Goal: Information Seeking & Learning: Learn about a topic

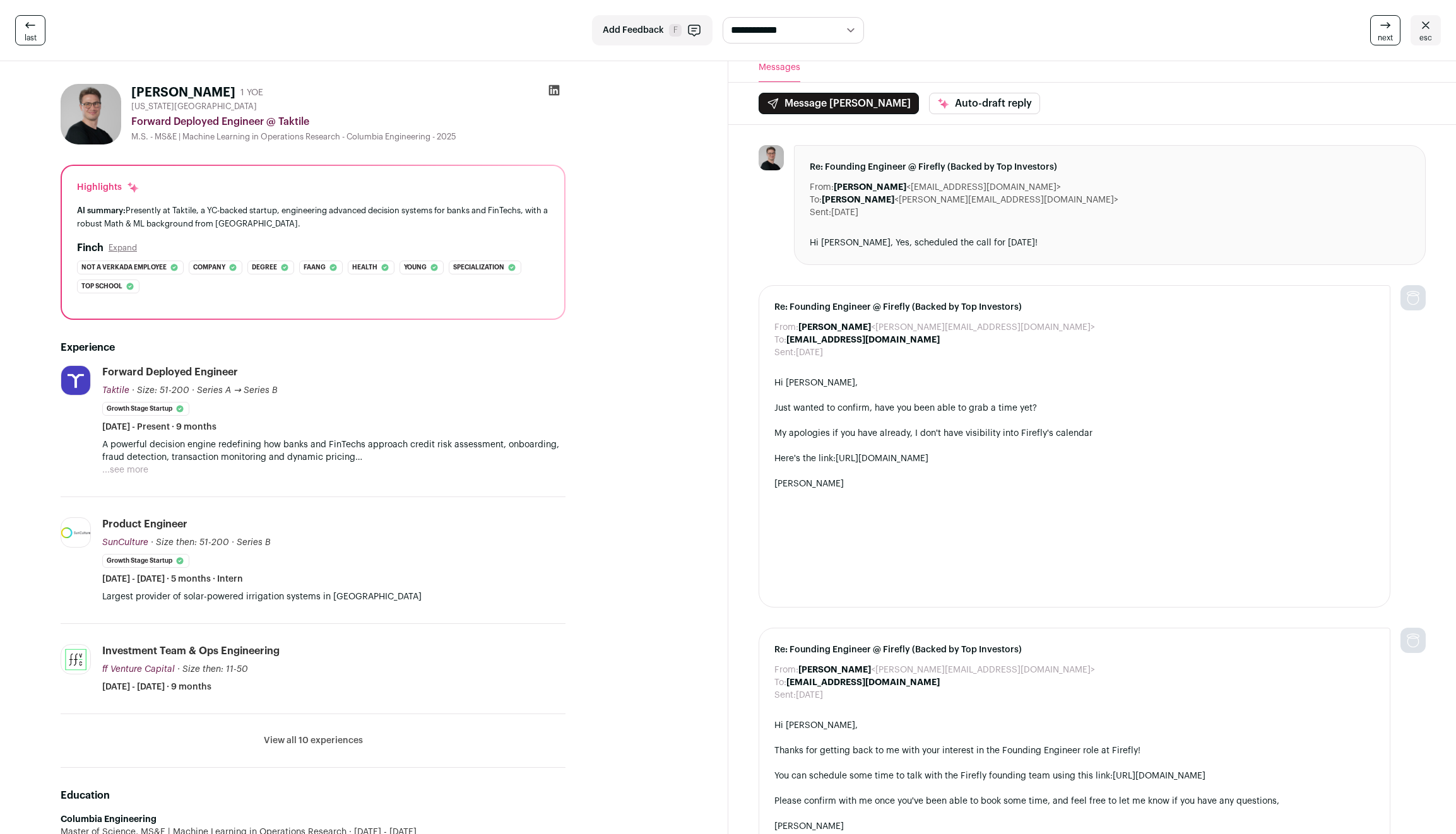
scroll to position [404, 0]
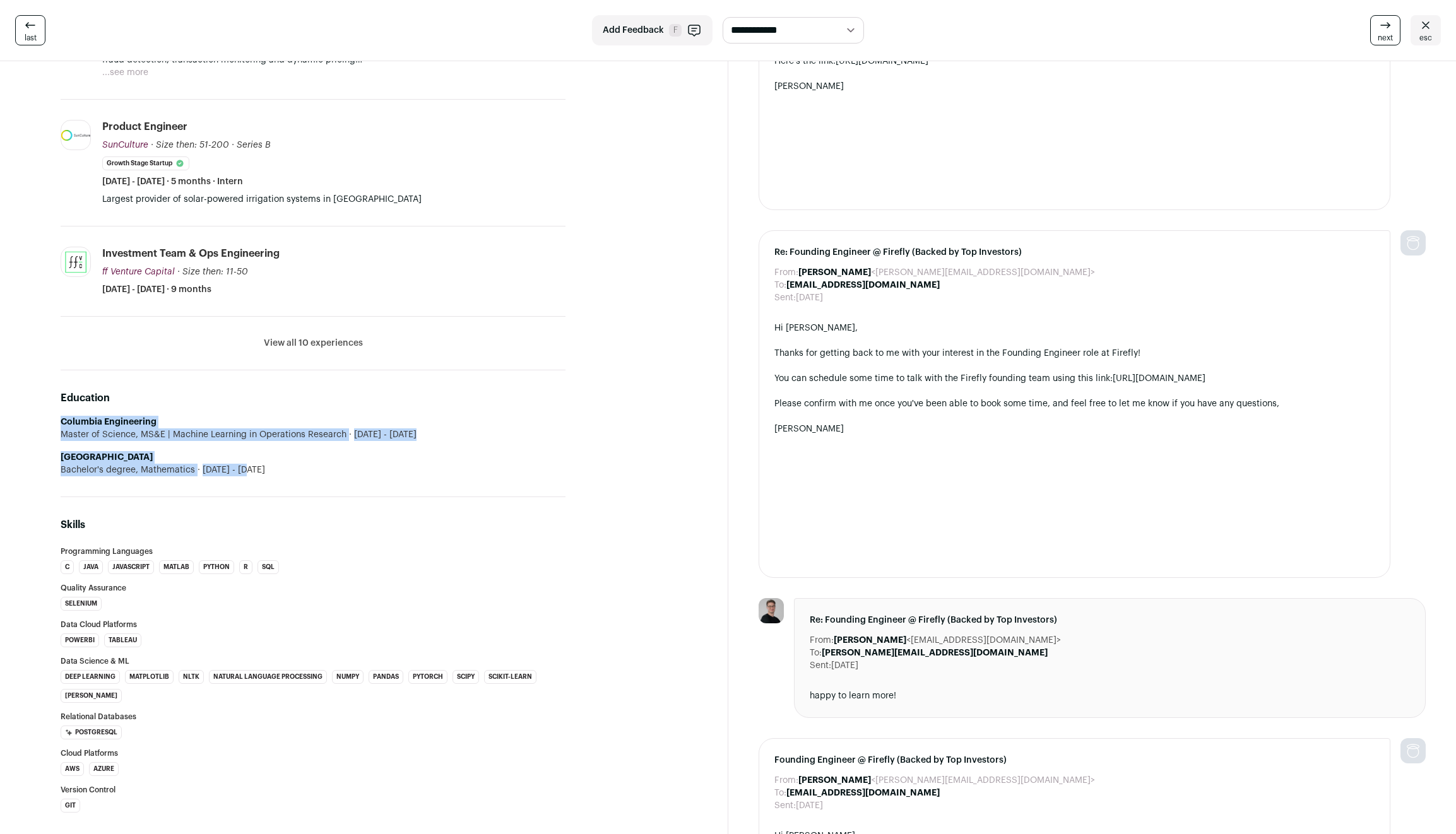
drag, startPoint x: 437, startPoint y: 481, endPoint x: 445, endPoint y: 410, distance: 71.4
click at [445, 410] on div "Education Columbia Engineering Master of Science, MS&E | Machine Learning in Op…" at bounding box center [313, 433] width 504 height 127
click at [445, 409] on div "Education Columbia Engineering Master of Science, MS&E | Machine Learning in Op…" at bounding box center [313, 433] width 504 height 127
drag, startPoint x: 446, startPoint y: 419, endPoint x: 443, endPoint y: 477, distance: 58.1
click at [443, 477] on div "Education Columbia Engineering Master of Science, MS&E | Machine Learning in Op…" at bounding box center [313, 433] width 504 height 127
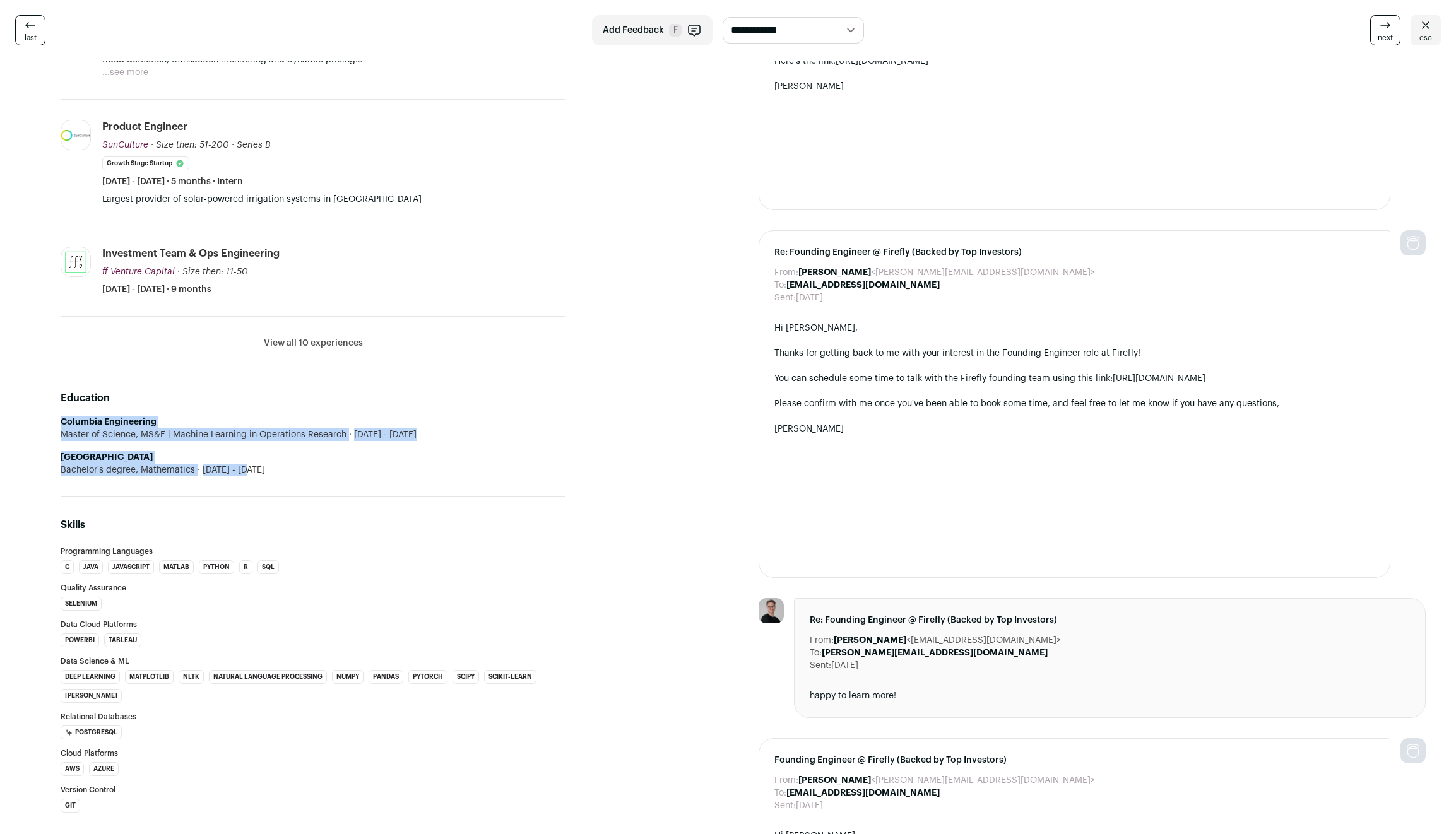
click at [443, 477] on div "Education Columbia Engineering Master of Science, MS&E | Machine Learning in Op…" at bounding box center [313, 433] width 504 height 127
drag, startPoint x: 443, startPoint y: 477, endPoint x: 438, endPoint y: 402, distance: 75.2
click at [438, 402] on div "Education Columbia Engineering Master of Science, MS&E | Machine Learning in Op…" at bounding box center [313, 433] width 504 height 127
click at [438, 402] on h2 "Education" at bounding box center [313, 398] width 504 height 15
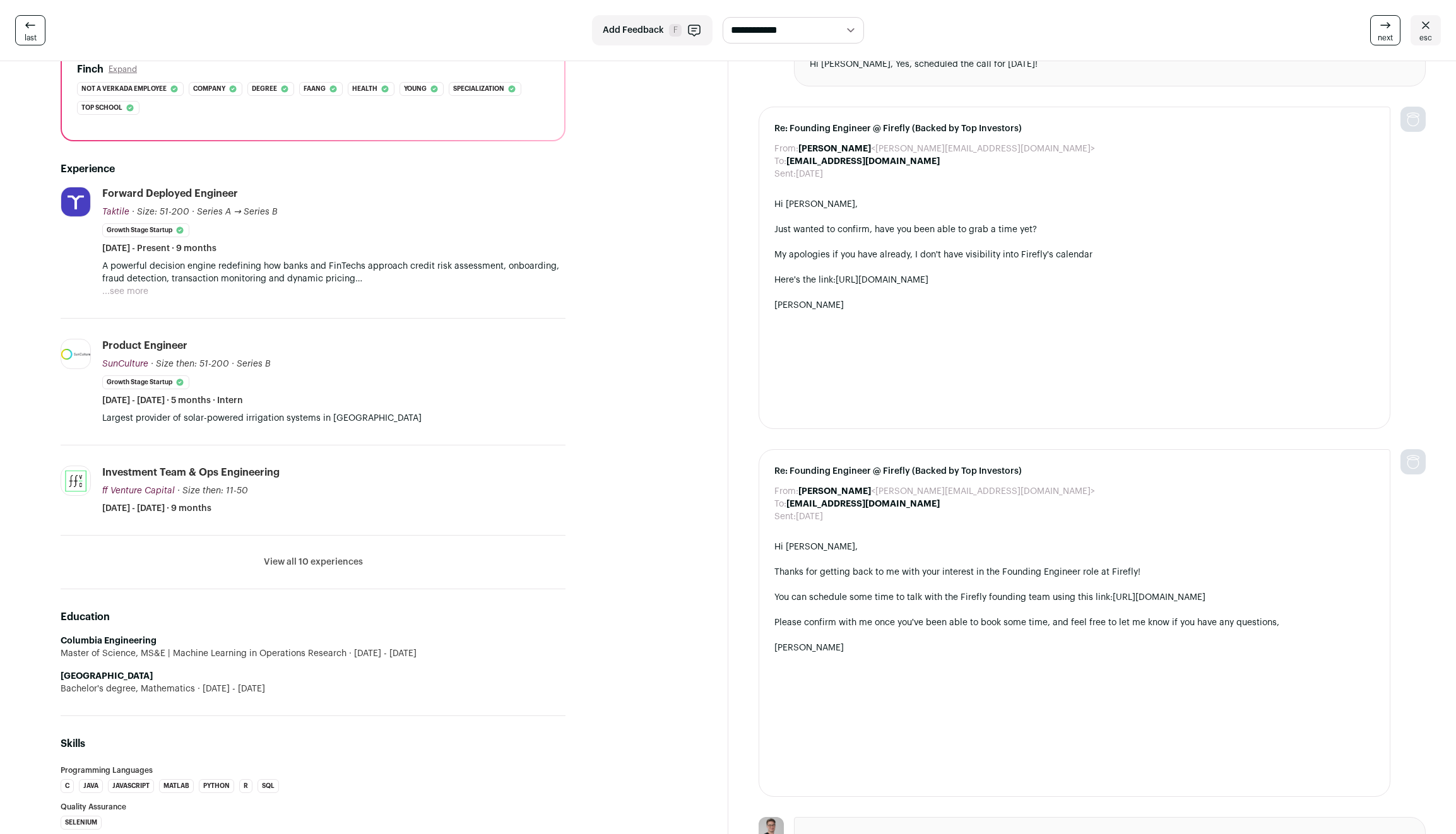
scroll to position [41, 0]
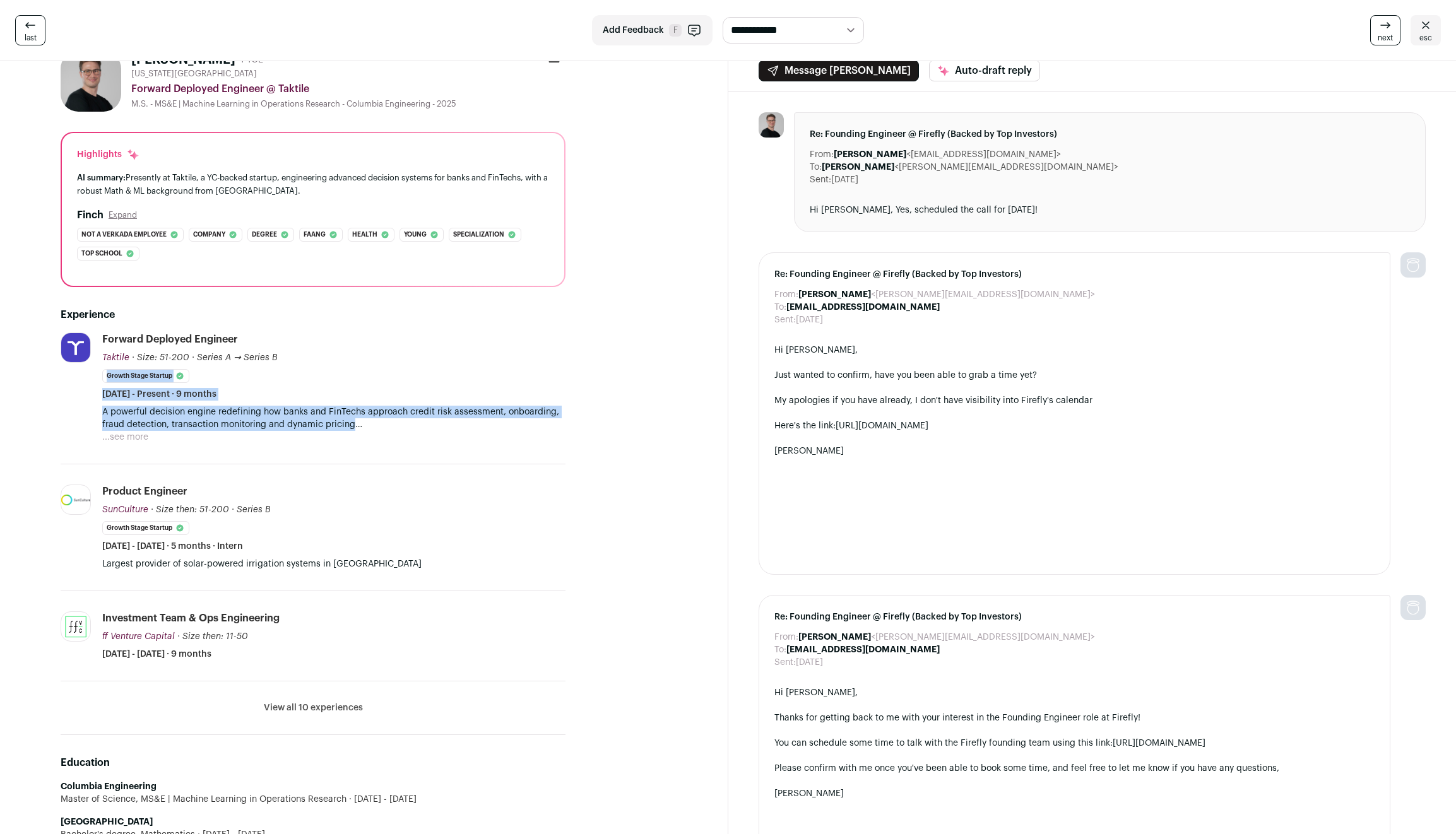
drag, startPoint x: 498, startPoint y: 421, endPoint x: 488, endPoint y: 384, distance: 38.3
click at [488, 384] on li "Forward Deployed Engineer Taktile Taktile [DOMAIN_NAME] Add to company list Pub…" at bounding box center [334, 388] width 463 height 111
click at [488, 384] on div "Forward Deployed Engineer Taktile Taktile [DOMAIN_NAME] Add to company list Pub…" at bounding box center [334, 367] width 463 height 68
drag, startPoint x: 488, startPoint y: 385, endPoint x: 489, endPoint y: 438, distance: 53.0
click at [489, 438] on li "Forward Deployed Engineer Taktile Taktile [DOMAIN_NAME] Add to company list Pub…" at bounding box center [334, 388] width 463 height 111
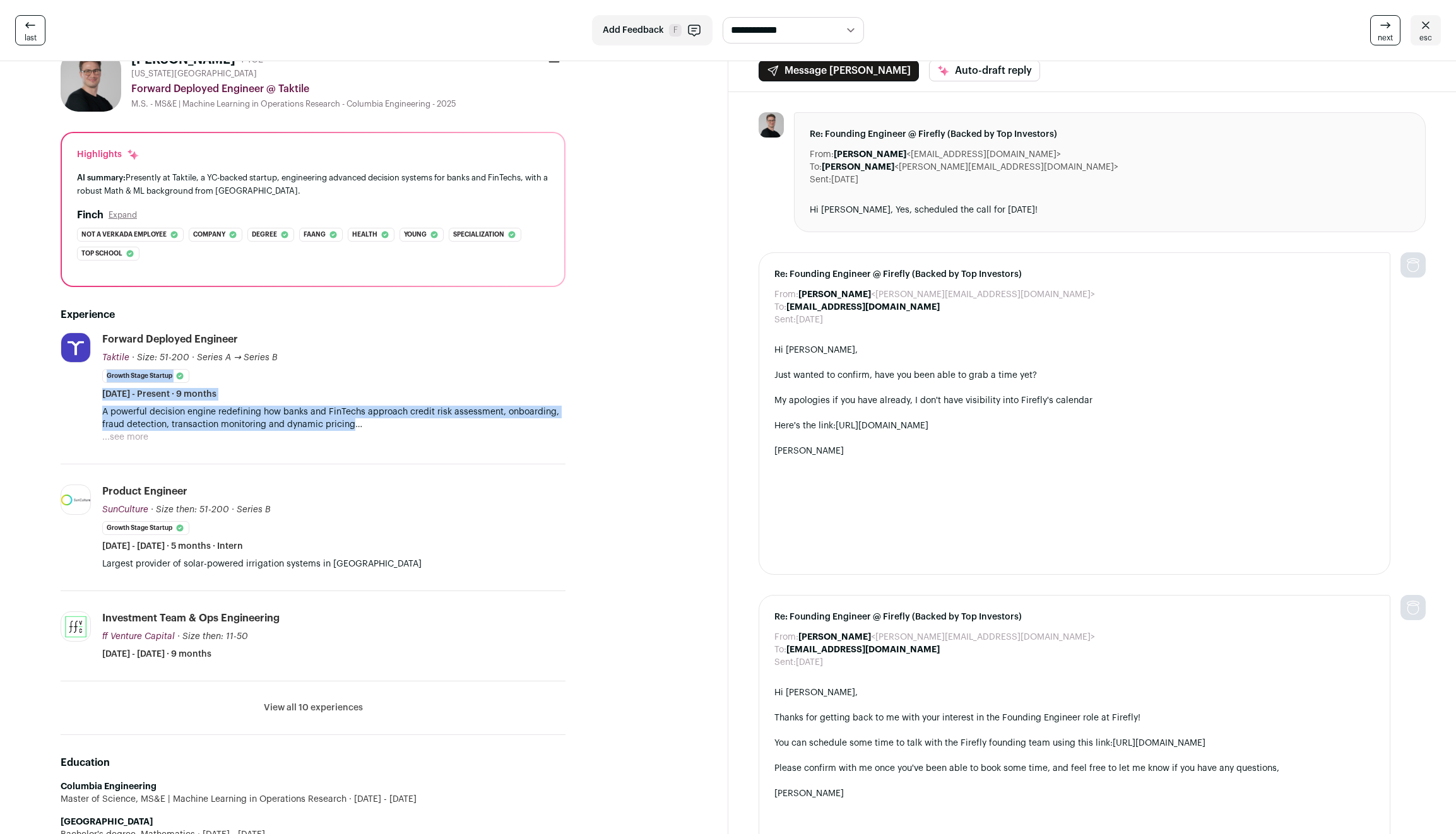
click at [489, 438] on div "A powerful decision engine redefining how banks and FinTechs approach credit ri…" at bounding box center [334, 424] width 463 height 38
drag, startPoint x: 488, startPoint y: 430, endPoint x: 480, endPoint y: 383, distance: 47.7
click at [480, 383] on li "Forward Deployed Engineer Taktile Taktile [DOMAIN_NAME] Add to company list Pub…" at bounding box center [334, 388] width 463 height 111
click at [480, 383] on div "Forward Deployed Engineer Taktile Taktile [DOMAIN_NAME] Add to company list Pub…" at bounding box center [334, 367] width 463 height 68
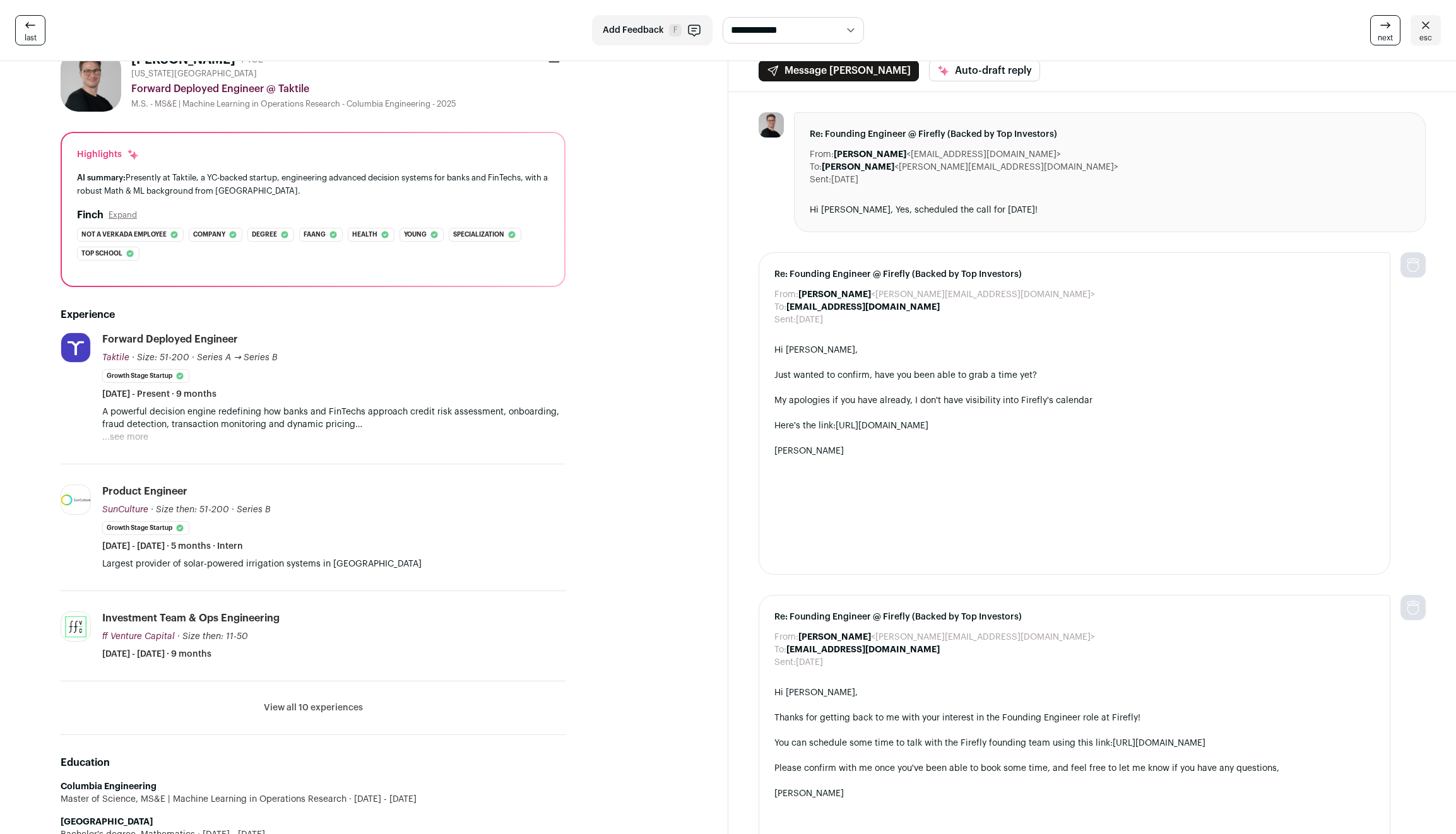
click at [117, 437] on button "...see more" at bounding box center [126, 436] width 46 height 13
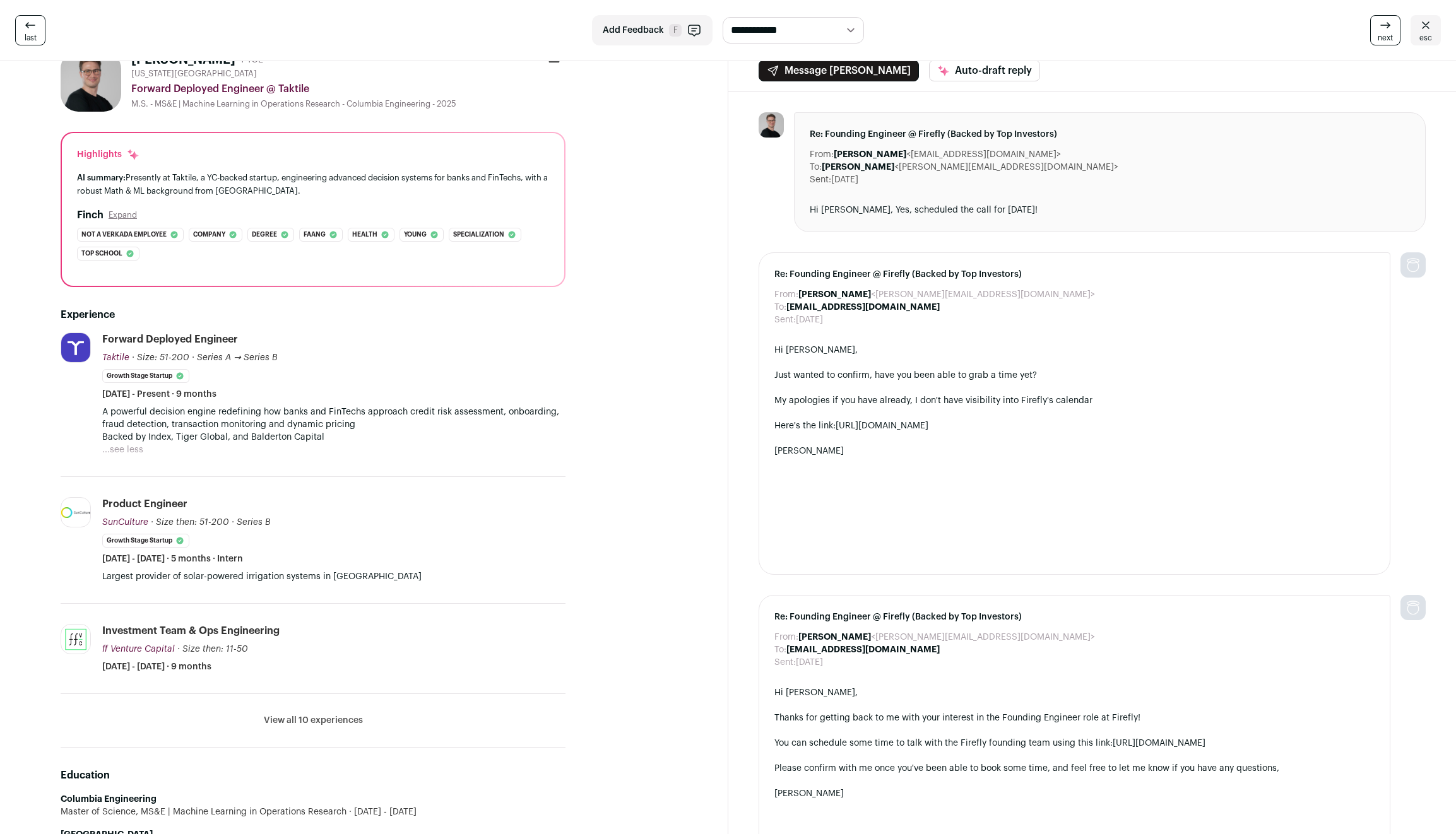
click at [309, 427] on p "A powerful decision engine redefining how banks and FinTechs approach credit ri…" at bounding box center [334, 418] width 463 height 25
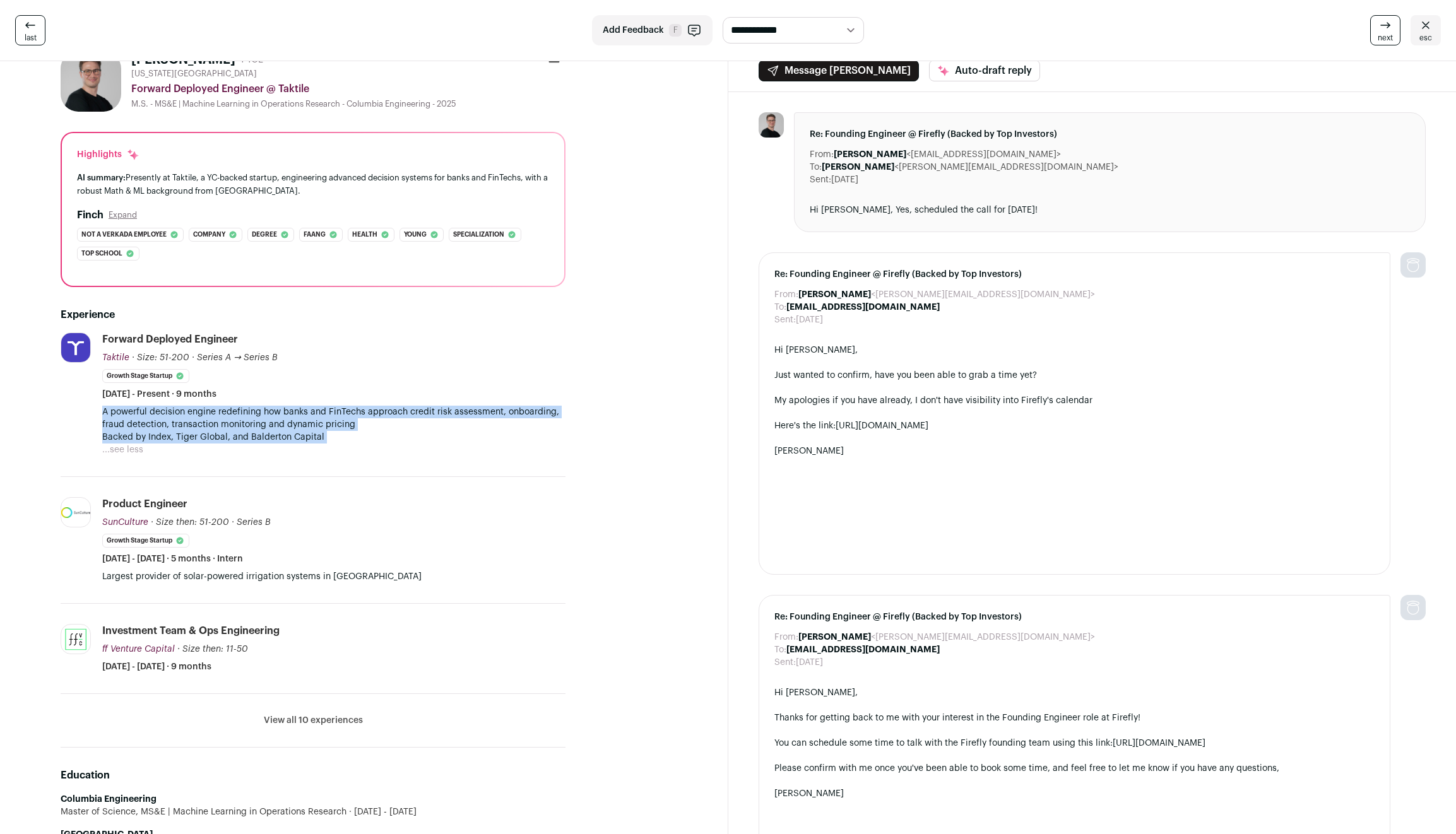
drag, startPoint x: 309, startPoint y: 427, endPoint x: 309, endPoint y: 443, distance: 16.0
click at [309, 443] on div "A powerful decision engine redefining how banks and FinTechs approach credit ri…" at bounding box center [334, 424] width 463 height 38
click at [311, 437] on p "Backed by Index, Tiger Global, and Balderton Capital" at bounding box center [334, 436] width 463 height 13
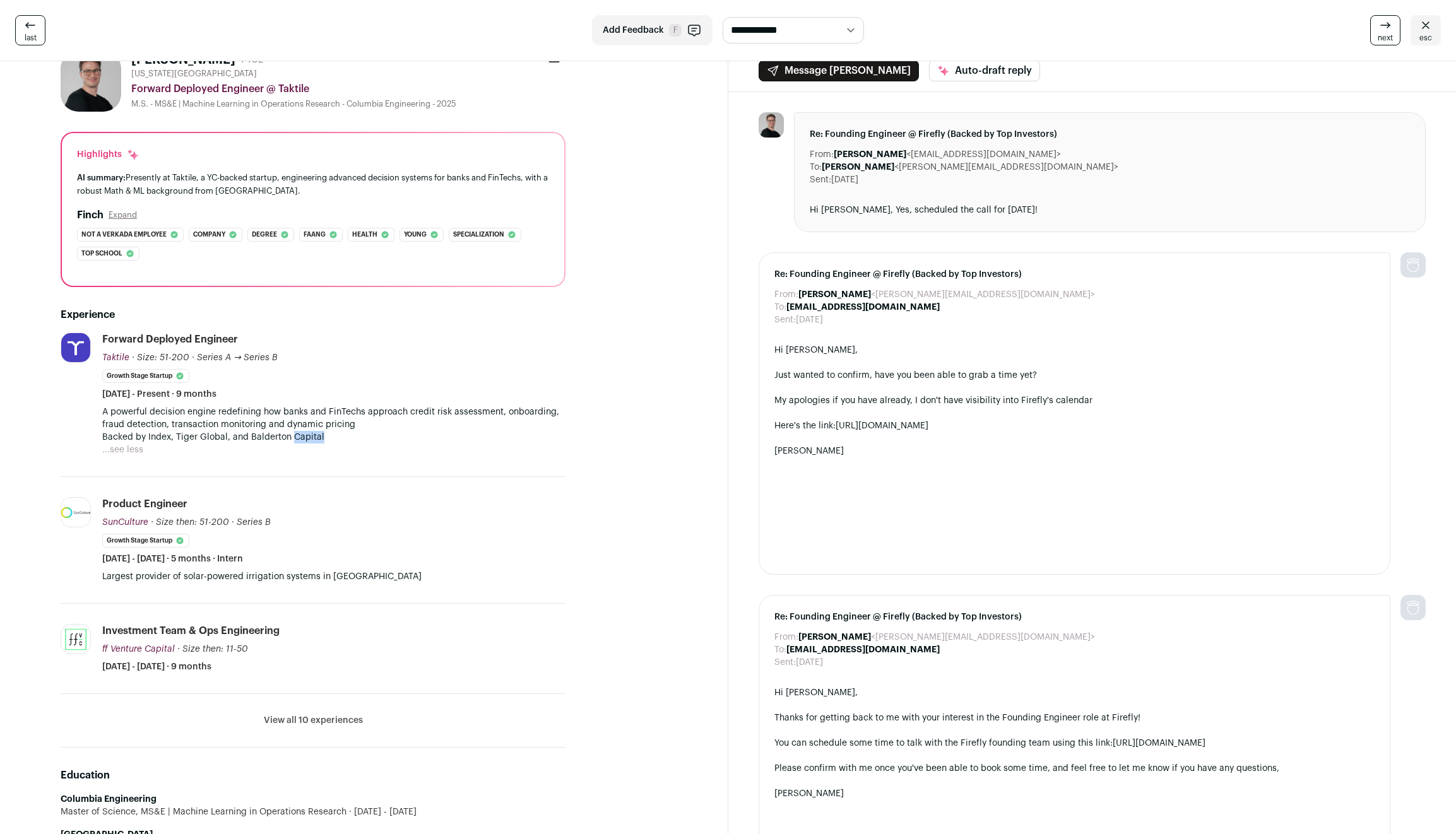
click at [311, 437] on p "Backed by Index, Tiger Global, and Balderton Capital" at bounding box center [334, 436] width 463 height 13
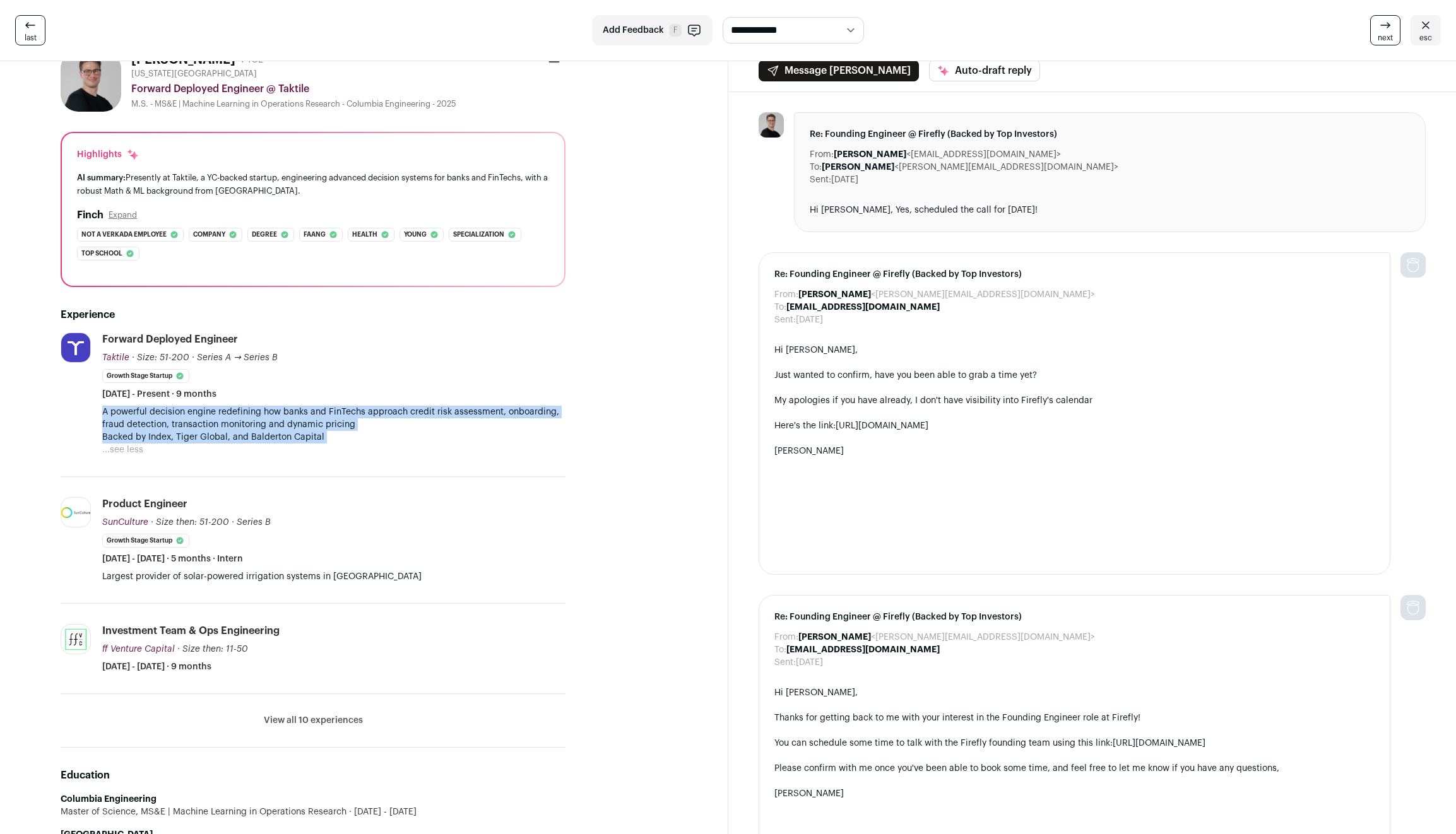
drag, startPoint x: 311, startPoint y: 437, endPoint x: 311, endPoint y: 410, distance: 27.0
click at [311, 410] on div "A powerful decision engine redefining how banks and FinTechs approach credit ri…" at bounding box center [334, 424] width 463 height 38
click at [311, 410] on p "A powerful decision engine redefining how banks and FinTechs approach credit ri…" at bounding box center [334, 418] width 463 height 25
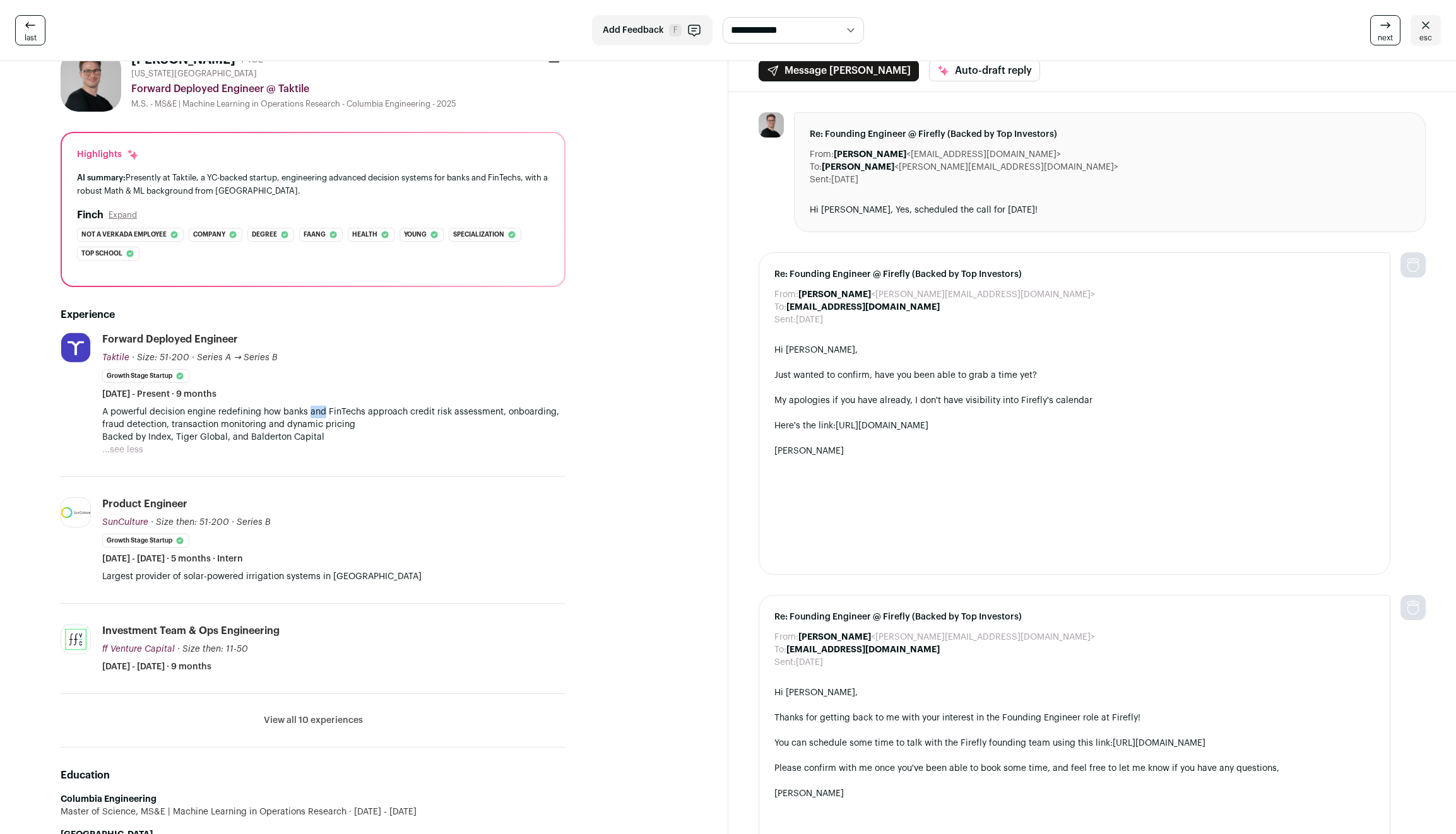
click at [311, 410] on p "A powerful decision engine redefining how banks and FinTechs approach credit ri…" at bounding box center [334, 418] width 463 height 25
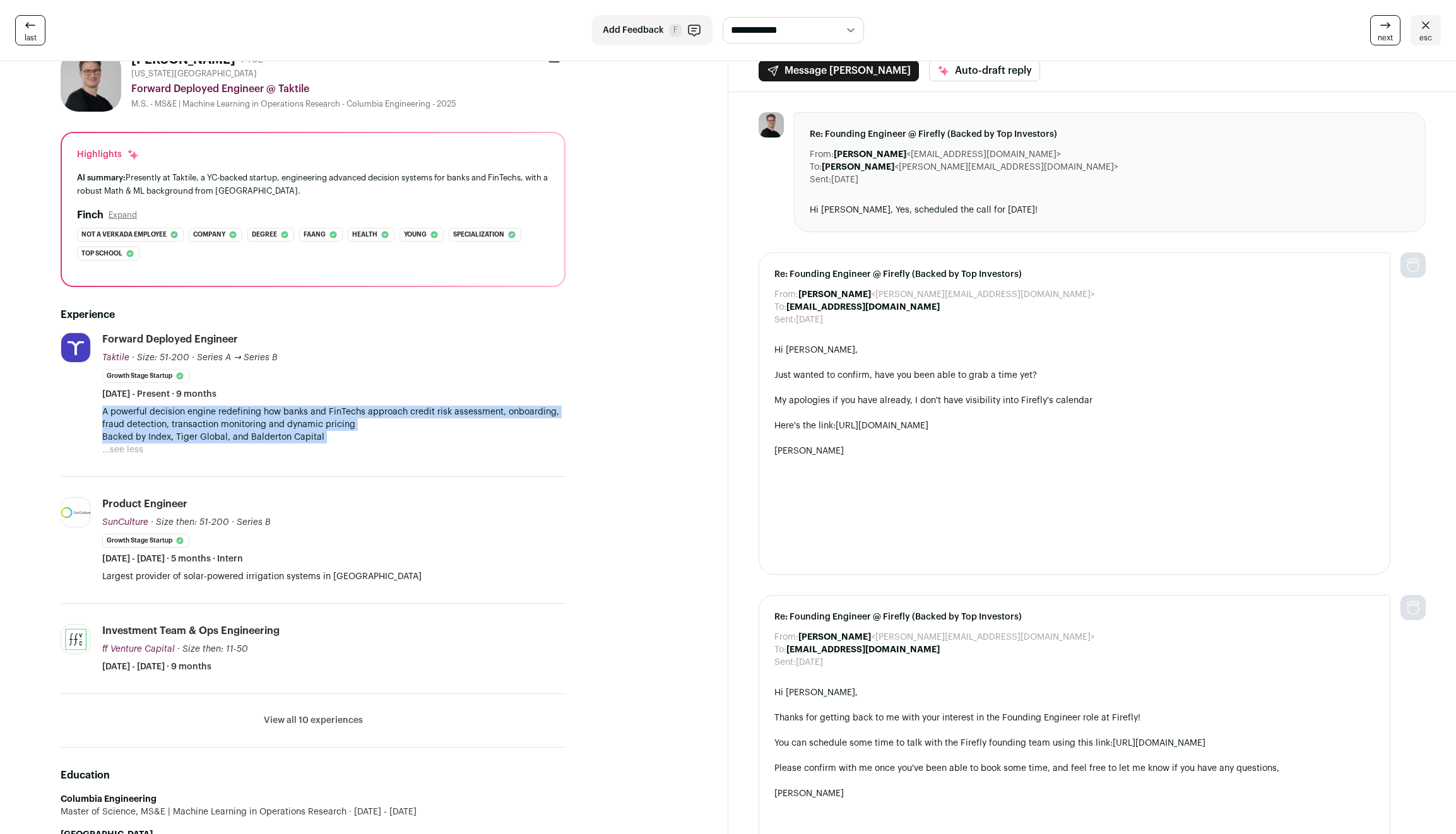
drag, startPoint x: 311, startPoint y: 410, endPoint x: 313, endPoint y: 440, distance: 30.1
click at [313, 440] on div "A powerful decision engine redefining how banks and FinTechs approach credit ri…" at bounding box center [334, 424] width 463 height 38
click at [313, 440] on p "Backed by Index, Tiger Global, and Balderton Capital" at bounding box center [334, 436] width 463 height 13
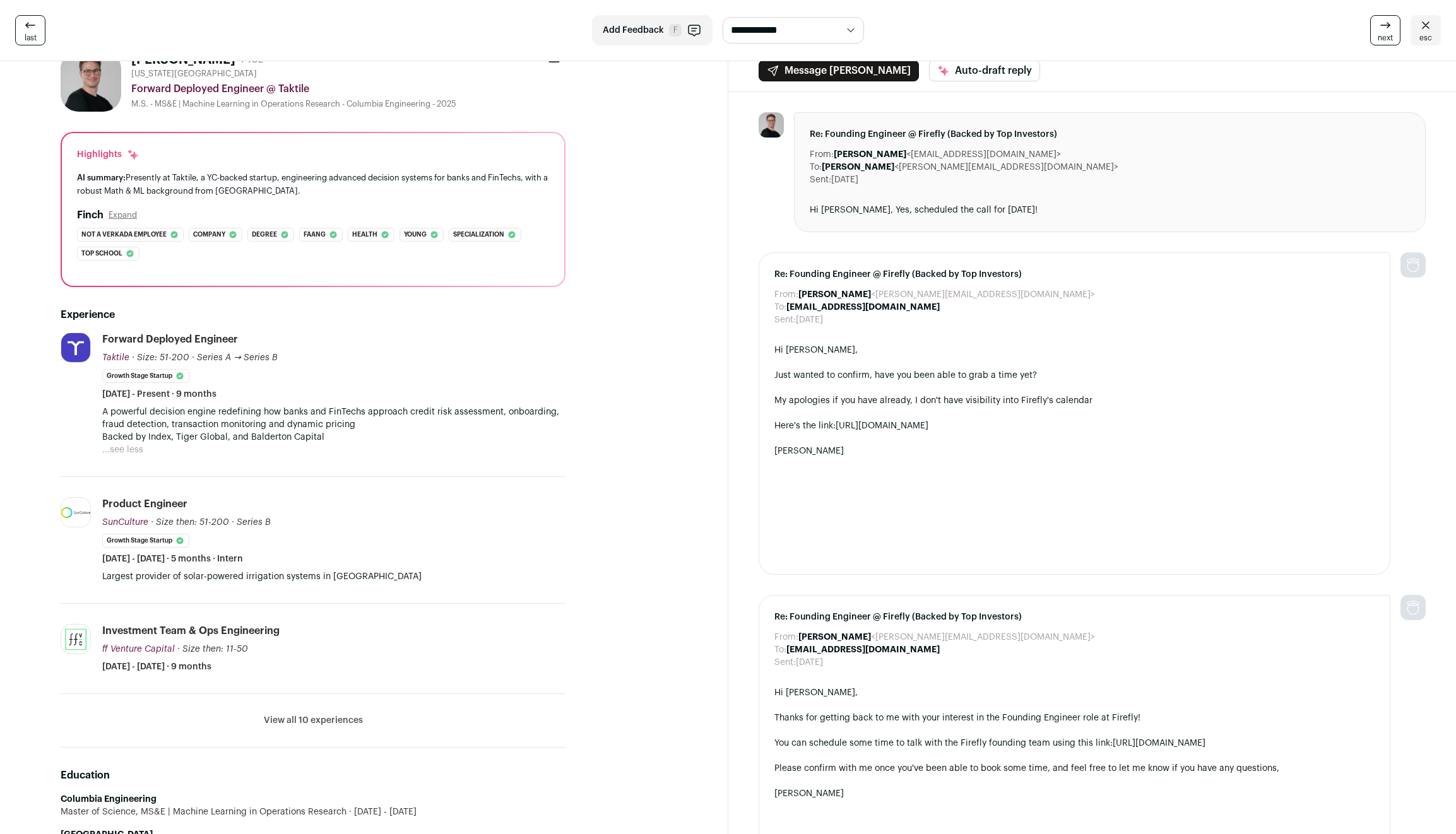
scroll to position [0, 0]
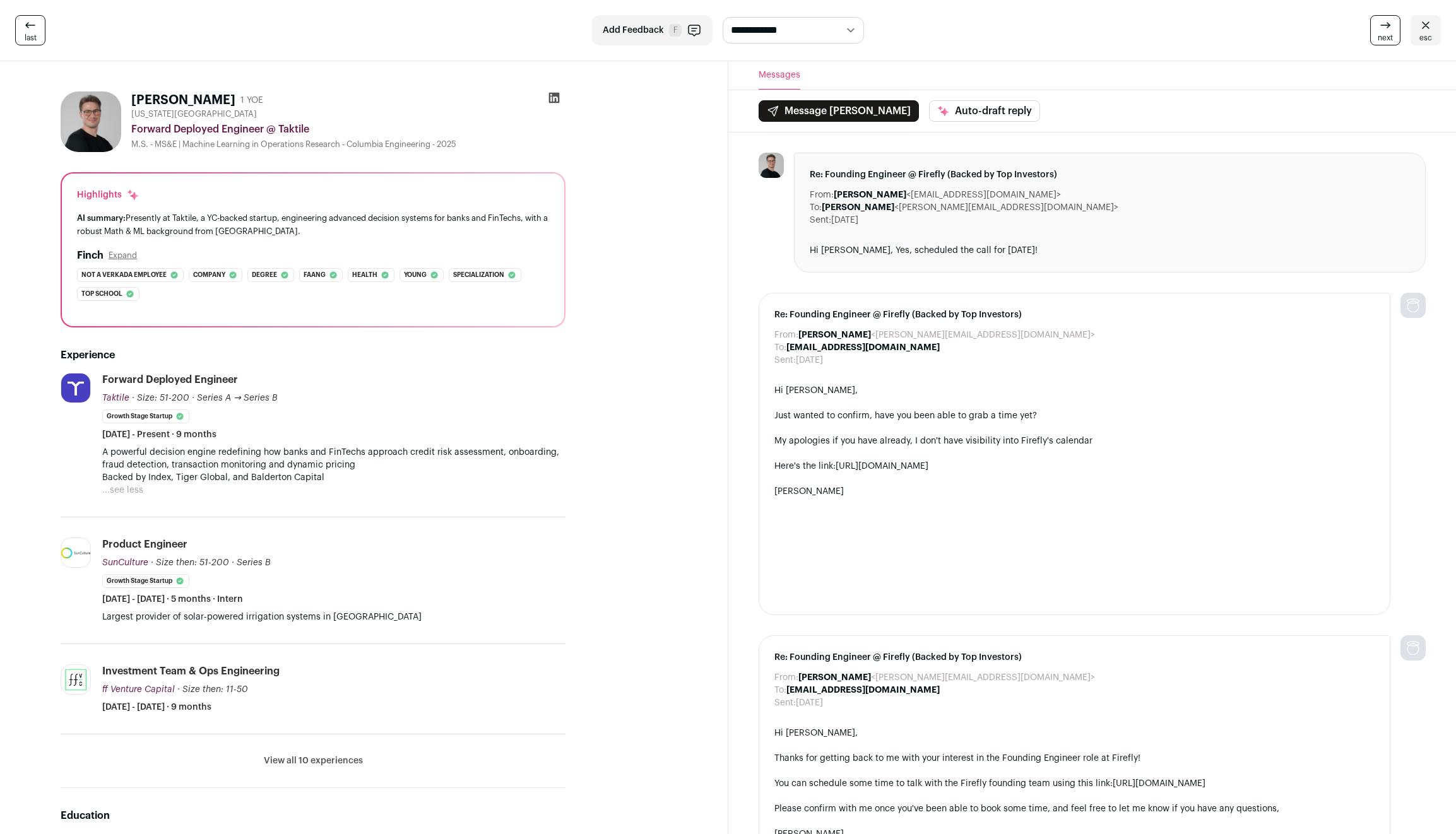
click at [558, 99] on icon at bounding box center [554, 98] width 13 height 13
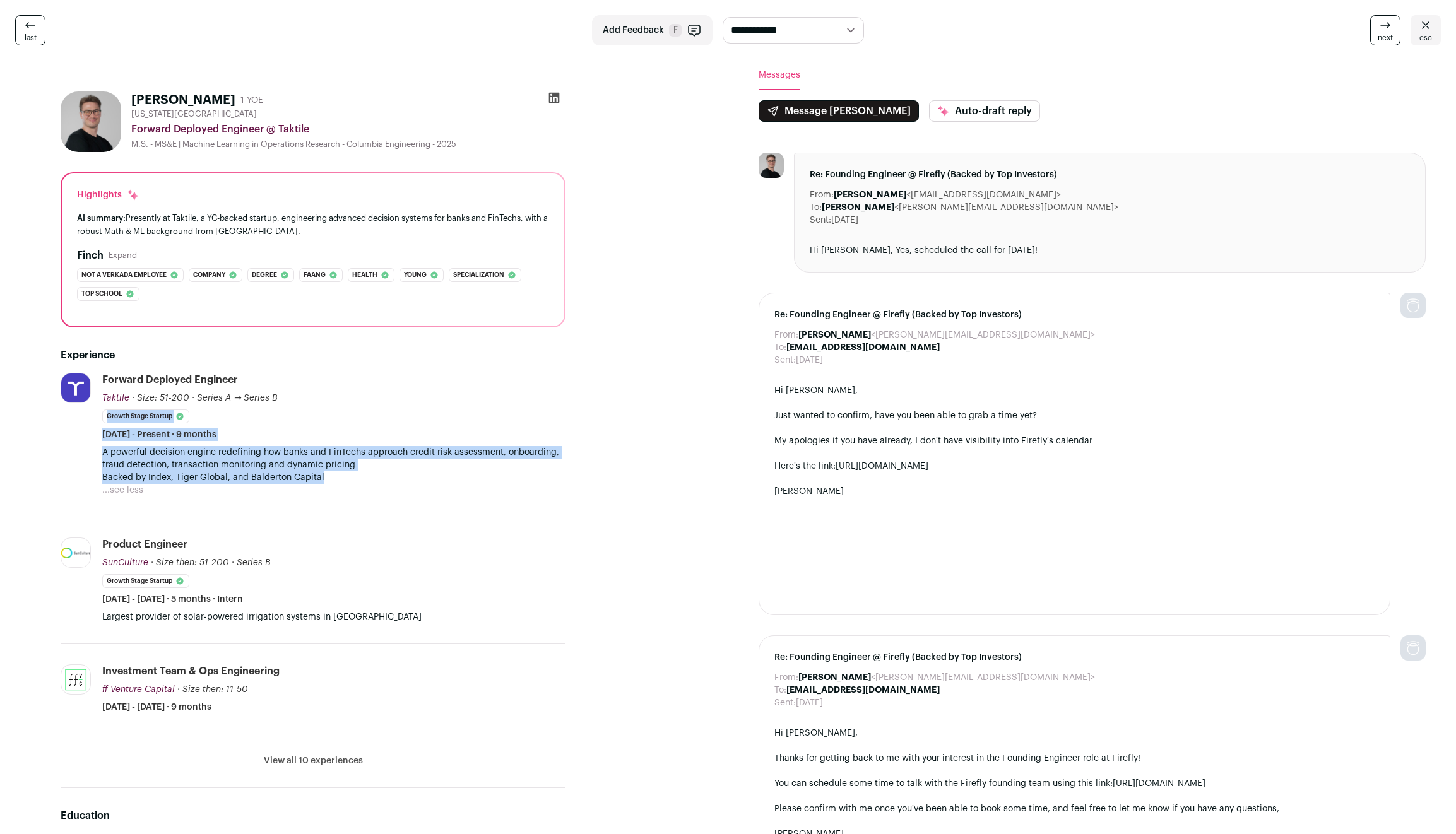
drag, startPoint x: 365, startPoint y: 477, endPoint x: 366, endPoint y: 436, distance: 41.0
click at [366, 436] on li "Forward Deployed Engineer Taktile Taktile [DOMAIN_NAME] Add to company list Pub…" at bounding box center [334, 434] width 463 height 124
click at [366, 436] on div "Forward Deployed Engineer Taktile Taktile [DOMAIN_NAME] Add to company list Pub…" at bounding box center [334, 406] width 463 height 68
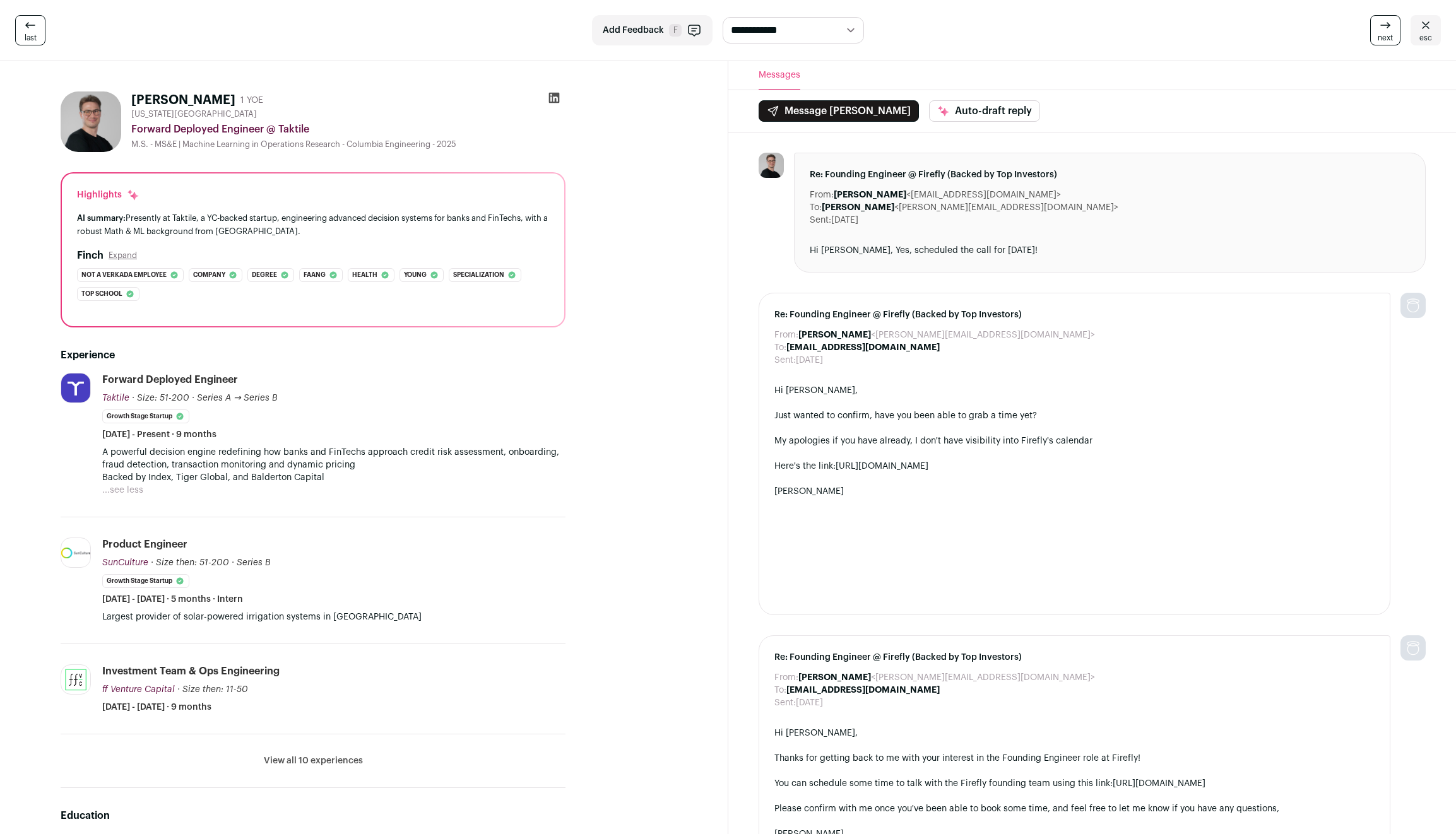
click at [364, 454] on p "A powerful decision engine redefining how banks and FinTechs approach credit ri…" at bounding box center [334, 459] width 463 height 25
drag, startPoint x: 364, startPoint y: 454, endPoint x: 363, endPoint y: 473, distance: 19.0
click at [363, 473] on div "A powerful decision engine redefining how banks and FinTechs approach credit ri…" at bounding box center [334, 464] width 463 height 38
click at [363, 473] on p "Backed by Index, Tiger Global, and Balderton Capital" at bounding box center [334, 477] width 463 height 13
